Goal: Information Seeking & Learning: Learn about a topic

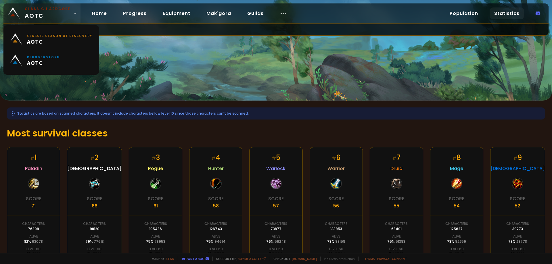
click at [54, 16] on span "Classic Hardcore AOTC" at bounding box center [48, 13] width 46 height 14
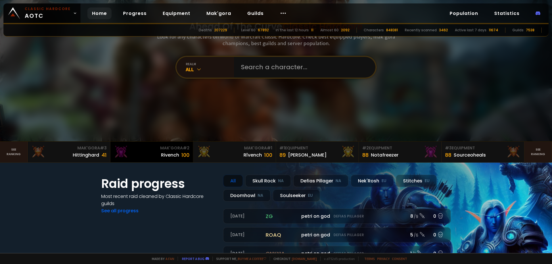
scroll to position [115, 0]
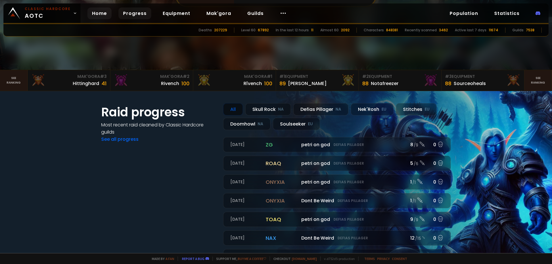
click at [127, 11] on link "Progress" at bounding box center [135, 13] width 33 height 12
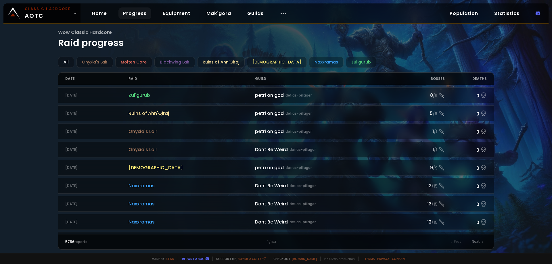
click at [151, 17] on div "Home Progress Equipment Mak'gora Guilds" at bounding box center [190, 13] width 218 height 19
click at [169, 13] on link "Equipment" at bounding box center [176, 13] width 37 height 12
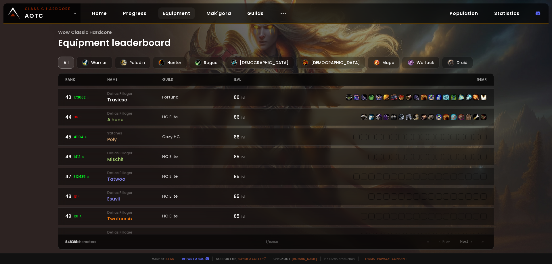
scroll to position [847, 0]
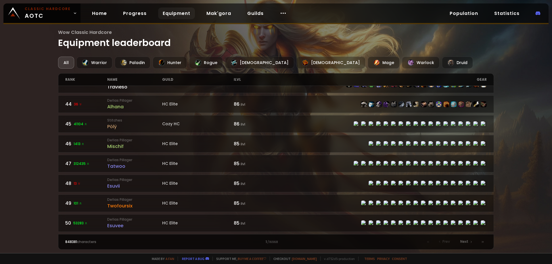
click at [289, 16] on div "Home Progress Equipment Mak'gora Guilds" at bounding box center [190, 13] width 218 height 19
click at [284, 15] on body "Classic Hardcore AOTC Home Progress Equipment Mak'gora Guilds Population Statis…" at bounding box center [276, 132] width 552 height 264
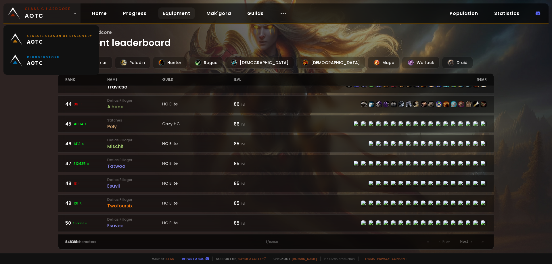
click at [46, 12] on span "Classic Hardcore AOTC" at bounding box center [48, 13] width 46 height 14
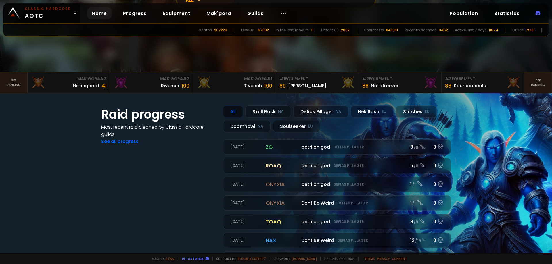
scroll to position [144, 0]
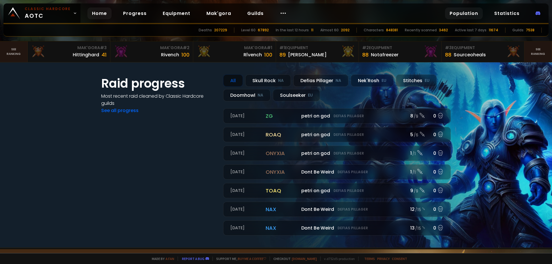
click at [465, 15] on link "Population" at bounding box center [464, 13] width 38 height 12
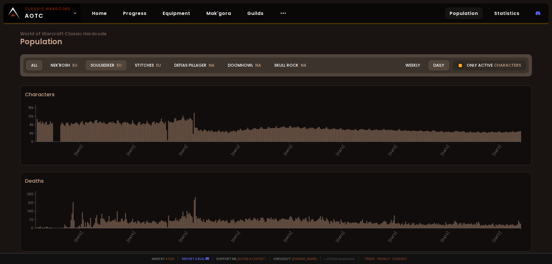
click at [98, 67] on div "Soulseeker EU" at bounding box center [106, 65] width 41 height 10
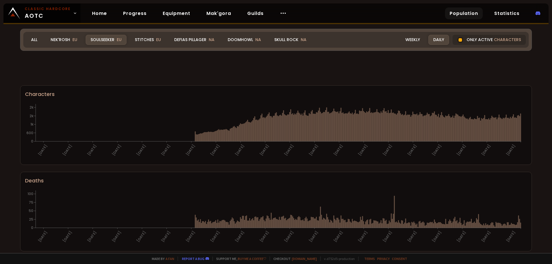
scroll to position [173, 0]
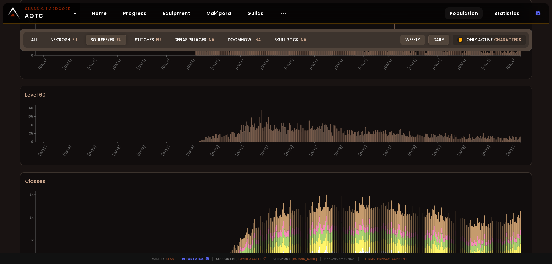
click at [407, 41] on div "Weekly" at bounding box center [413, 40] width 24 height 10
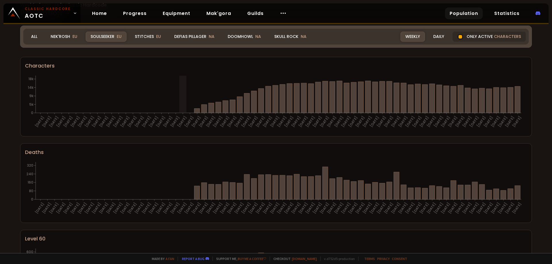
scroll to position [0, 0]
